Goal: Check status: Check status

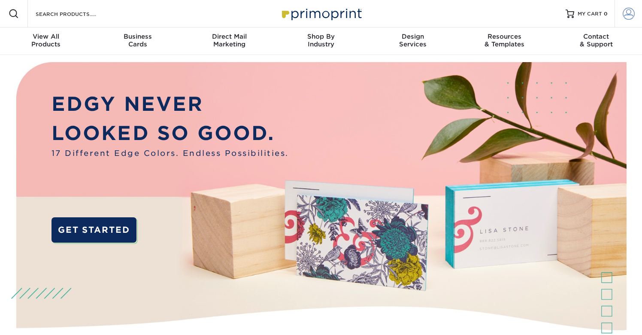
click at [629, 15] on span at bounding box center [629, 14] width 12 height 12
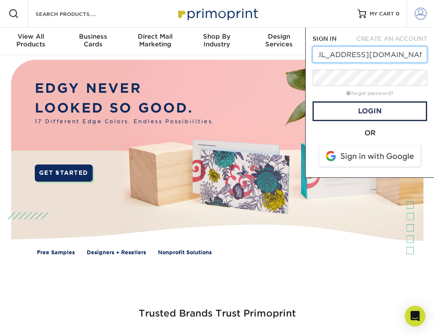
scroll to position [0, 26]
type input "[EMAIL_ADDRESS][DOMAIN_NAME]"
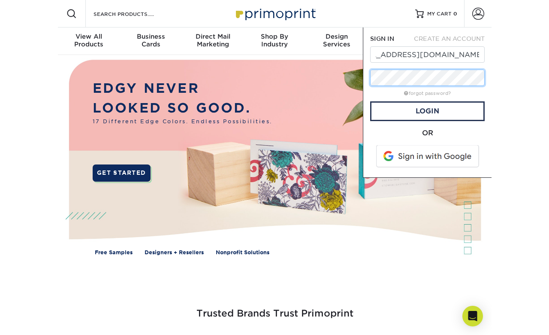
scroll to position [0, 0]
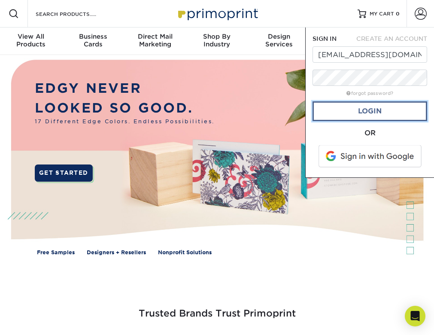
click at [376, 106] on link "Login" at bounding box center [370, 111] width 115 height 20
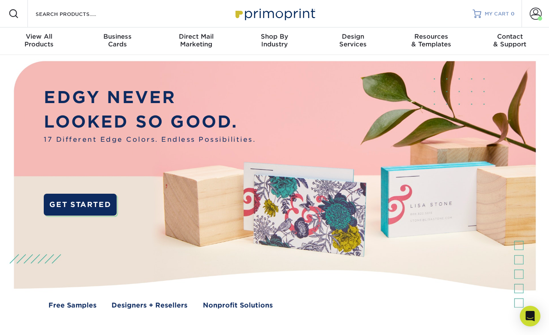
click at [499, 12] on span "MY CART" at bounding box center [497, 13] width 24 height 7
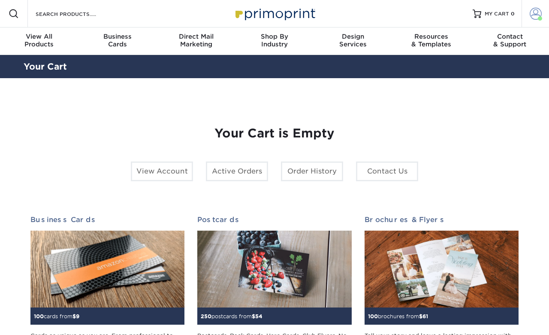
click at [533, 15] on span at bounding box center [536, 14] width 12 height 12
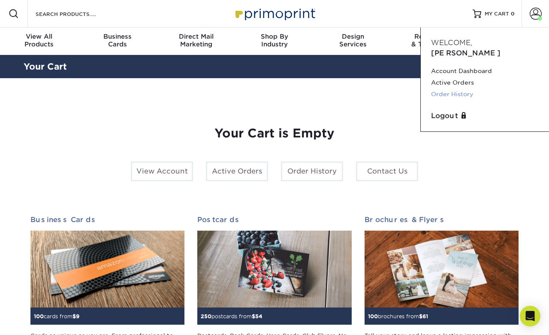
click at [460, 88] on link "Order History" at bounding box center [485, 94] width 108 height 12
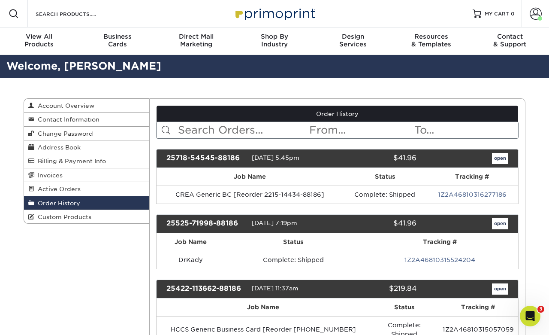
click at [197, 124] on input "text" at bounding box center [243, 130] width 132 height 16
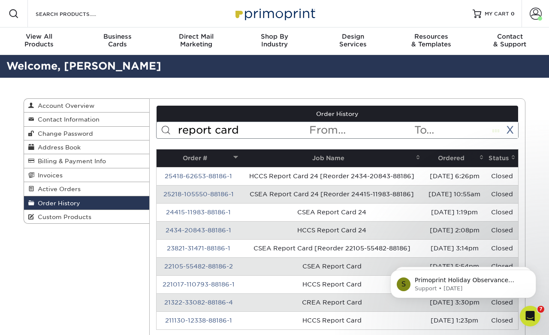
type input "report card"
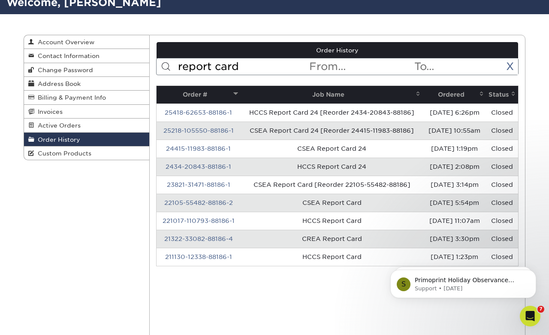
scroll to position [73, 0]
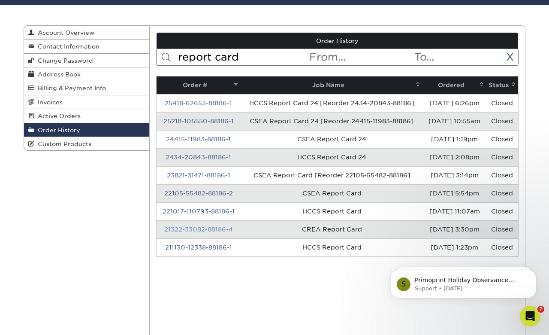
click at [217, 228] on link "21322-33082-88186-4" at bounding box center [198, 229] width 69 height 7
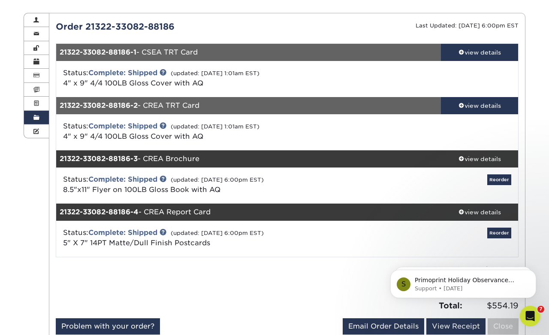
scroll to position [94, 0]
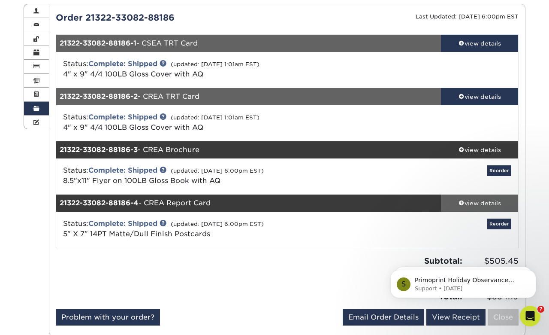
click at [472, 201] on div "view details" at bounding box center [479, 203] width 77 height 9
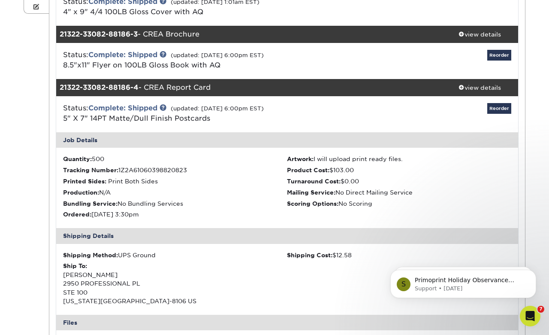
scroll to position [120, 0]
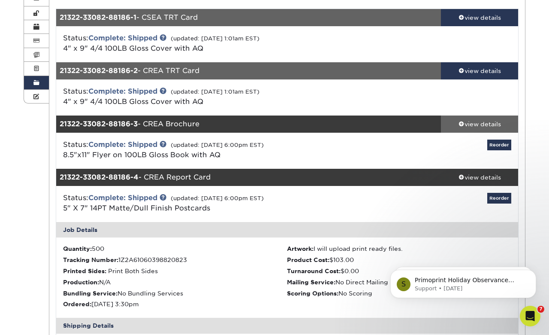
click at [489, 124] on div "view details" at bounding box center [479, 124] width 77 height 9
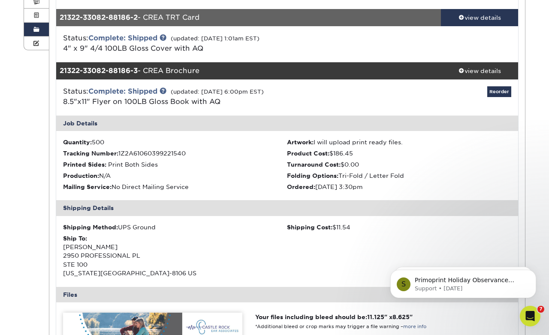
scroll to position [9, 0]
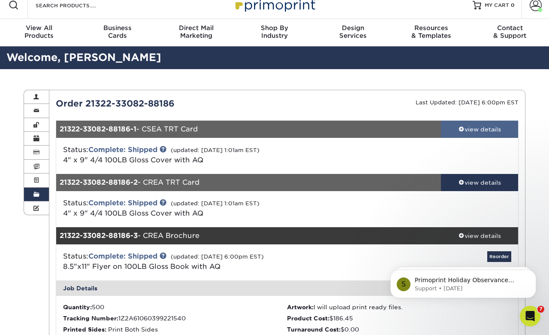
click at [461, 134] on link "view details" at bounding box center [479, 129] width 77 height 17
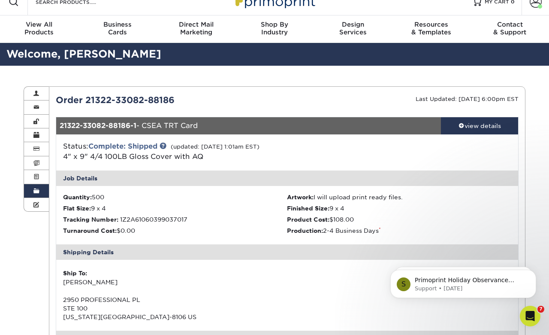
scroll to position [0, 0]
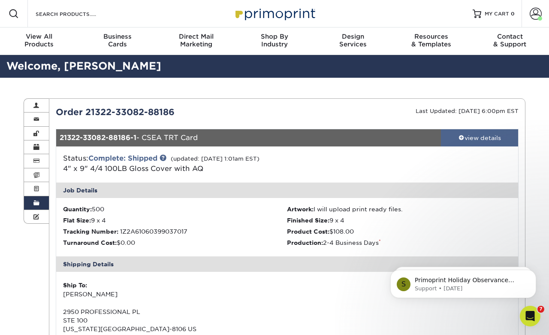
click at [461, 131] on link "view details" at bounding box center [479, 137] width 77 height 17
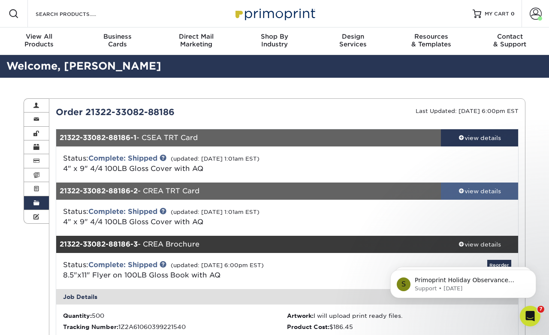
click at [465, 191] on div "view details" at bounding box center [479, 191] width 77 height 9
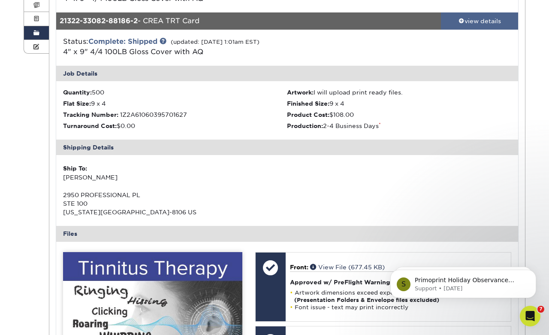
scroll to position [176, 0]
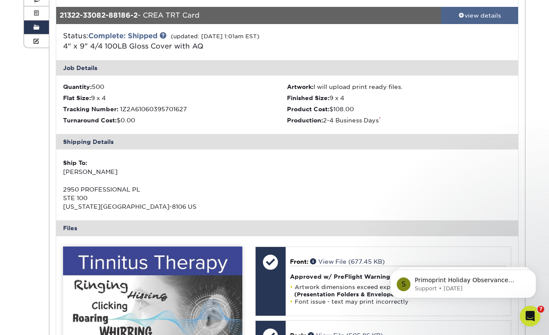
click at [472, 18] on div "view details" at bounding box center [479, 15] width 77 height 9
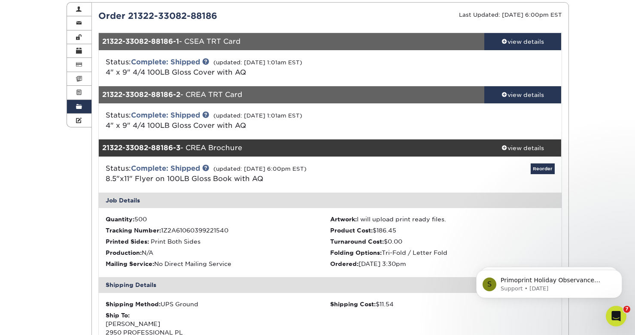
scroll to position [0, 0]
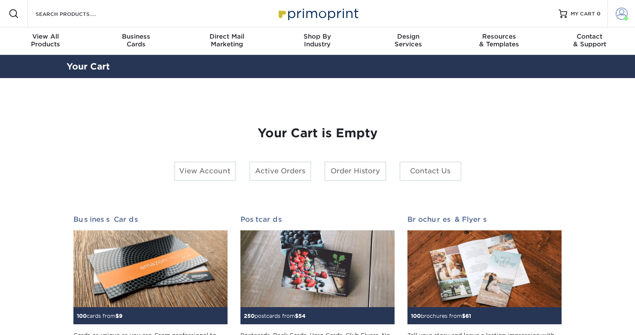
click at [619, 15] on span at bounding box center [622, 14] width 12 height 12
